Goal: Transaction & Acquisition: Purchase product/service

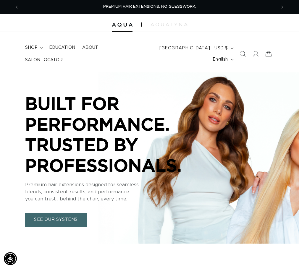
click at [41, 48] on icon at bounding box center [41, 48] width 3 height 2
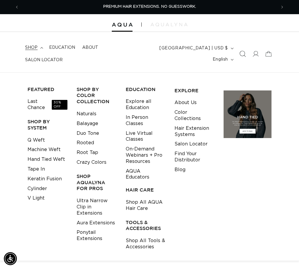
click at [243, 56] on icon "Search" at bounding box center [242, 54] width 6 height 6
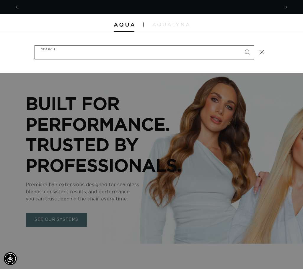
scroll to position [0, 261]
type input "613"
click at [241, 46] on button "Search" at bounding box center [247, 52] width 13 height 13
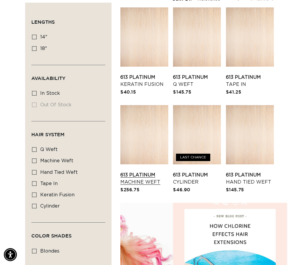
scroll to position [0, 257]
click at [168, 178] on link "613 Platinum Machine Weft" at bounding box center [144, 178] width 48 height 14
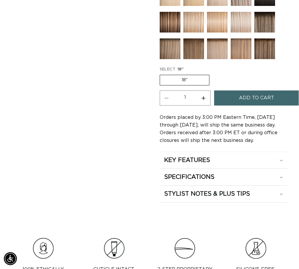
click at [249, 106] on span "Add to cart" at bounding box center [256, 97] width 35 height 15
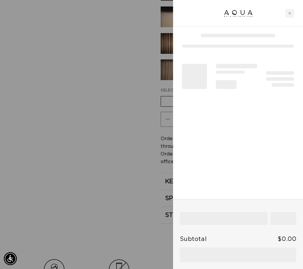
scroll to position [0, 261]
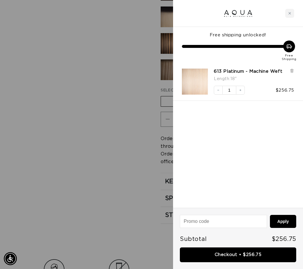
drag, startPoint x: 235, startPoint y: 258, endPoint x: 232, endPoint y: 234, distance: 23.8
click at [235, 258] on link "Checkout • $256.75" at bounding box center [238, 254] width 116 height 15
